Goal: Book appointment/travel/reservation

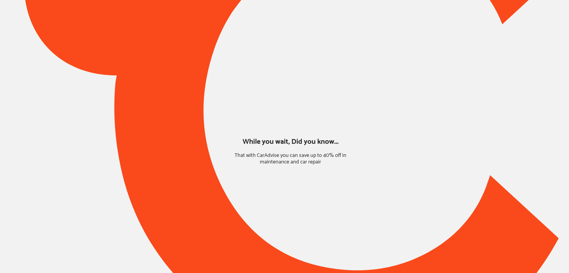
type input "*****"
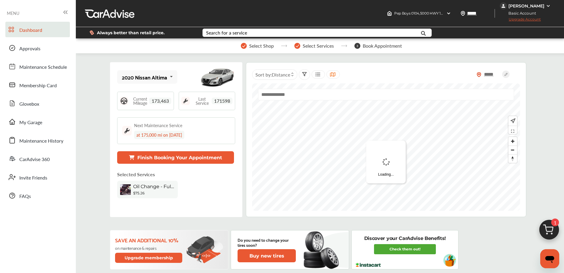
click at [547, 229] on img at bounding box center [549, 231] width 29 height 29
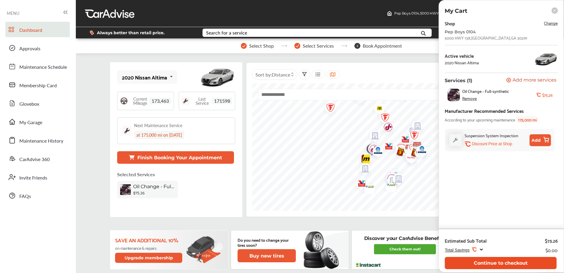
click at [486, 262] on button "Continue to checkout" at bounding box center [501, 263] width 112 height 12
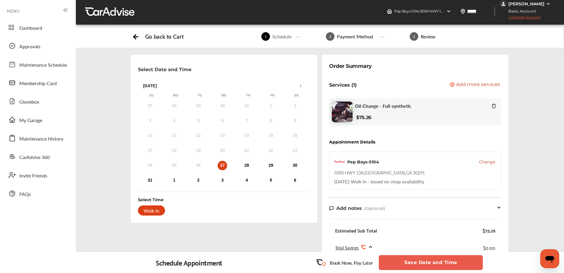
scroll to position [3, 0]
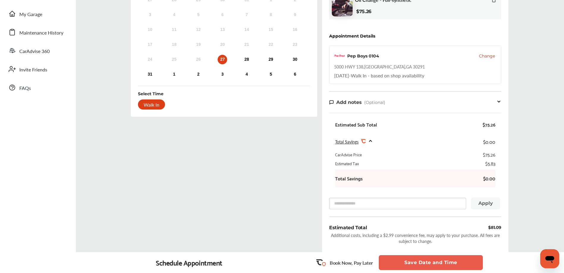
click at [424, 266] on button "Save Date and Time" at bounding box center [431, 262] width 104 height 15
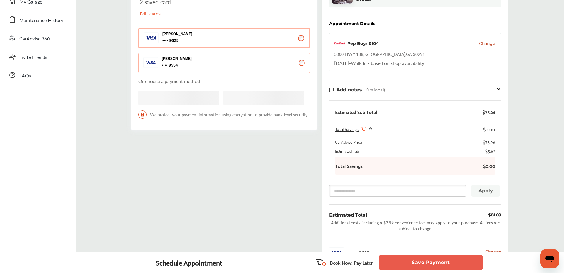
scroll to position [187, 0]
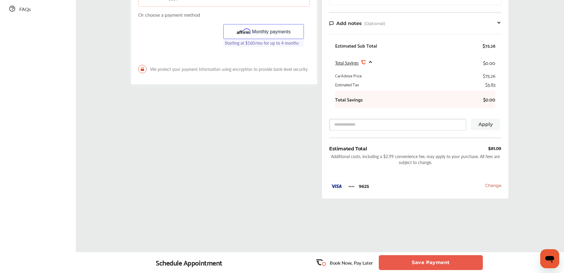
click at [413, 261] on button "Save Payment" at bounding box center [431, 262] width 104 height 15
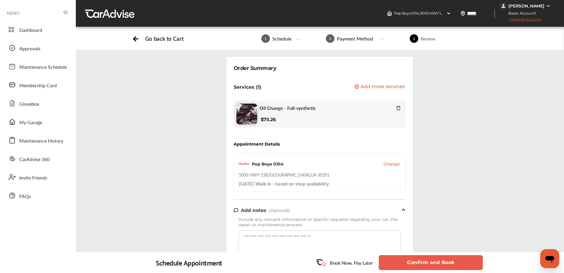
click at [416, 265] on button "Confirm and Book" at bounding box center [431, 262] width 104 height 15
